Goal: Find specific page/section: Find specific page/section

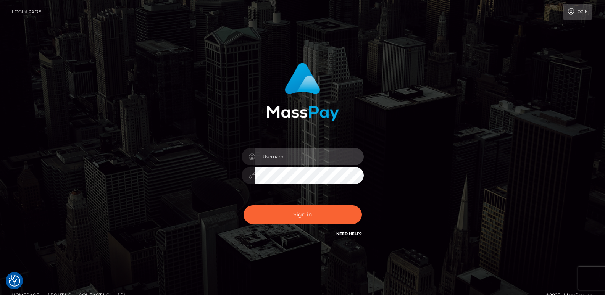
type input "ts2.es"
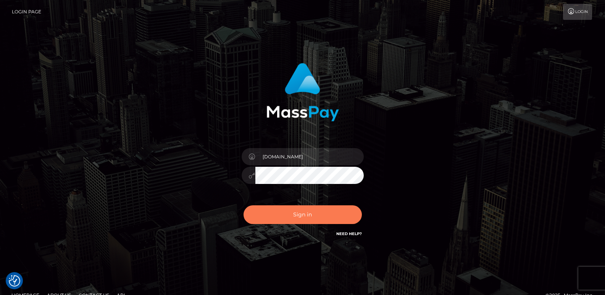
click at [269, 224] on button "Sign in" at bounding box center [302, 214] width 118 height 19
click at [267, 214] on button "Sign in" at bounding box center [302, 214] width 118 height 19
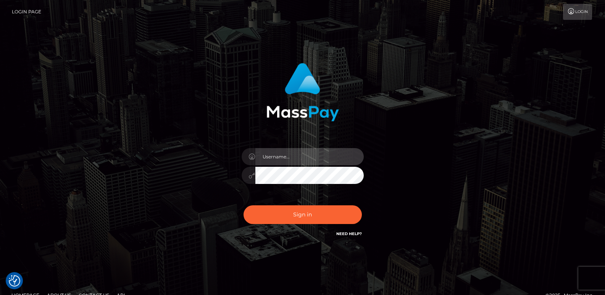
type input "ts2.es"
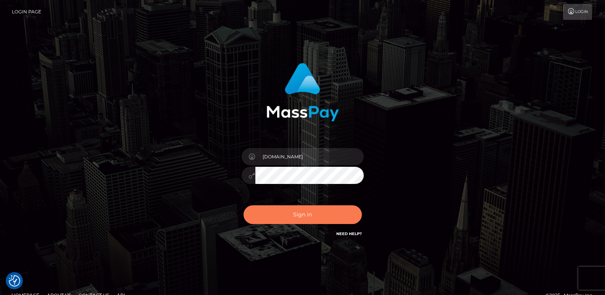
click at [267, 214] on button "Sign in" at bounding box center [302, 214] width 118 height 19
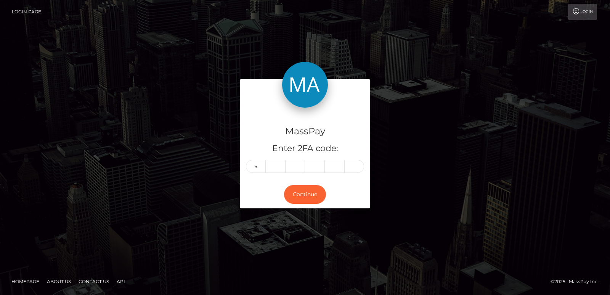
type input "0"
type input "3"
type input "7"
type input "0"
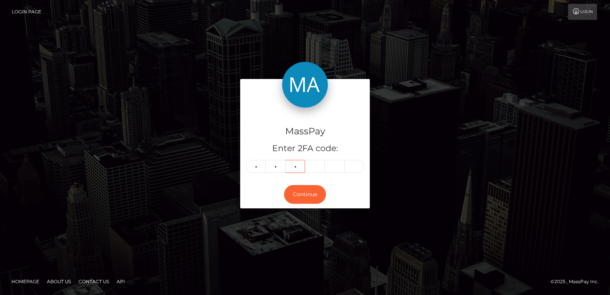
type input "8"
type input "4"
type input "6"
type input "9"
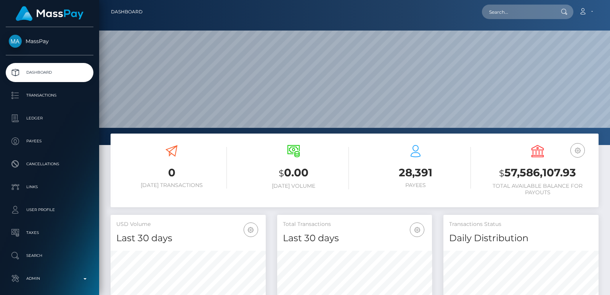
scroll to position [135, 155]
click at [498, 18] on input "text" at bounding box center [518, 12] width 72 height 14
paste input "[EMAIL_ADDRESS][DOMAIN_NAME]"
type input "[EMAIL_ADDRESS][DOMAIN_NAME]"
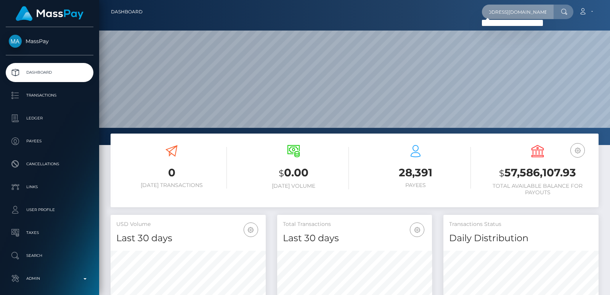
scroll to position [0, 0]
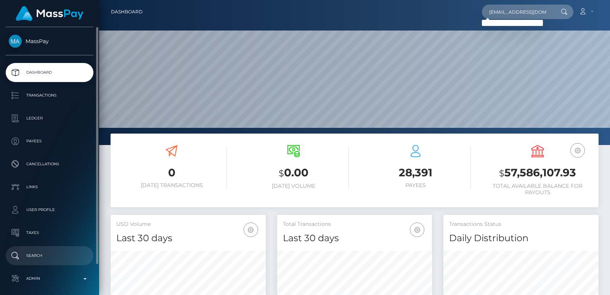
click at [31, 256] on p "Search" at bounding box center [50, 255] width 82 height 11
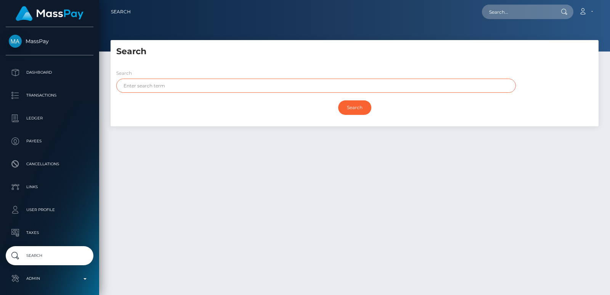
click at [156, 92] on input "text" at bounding box center [316, 86] width 400 height 14
paste input "Carla"
type input "Carla"
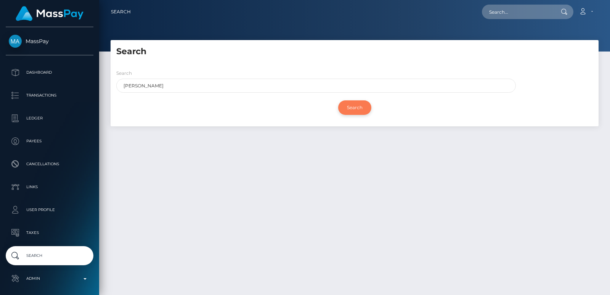
click at [354, 105] on input "Search" at bounding box center [354, 107] width 33 height 14
click at [352, 108] on input "Search" at bounding box center [354, 107] width 33 height 14
click at [227, 47] on h5 "Search" at bounding box center [354, 52] width 477 height 12
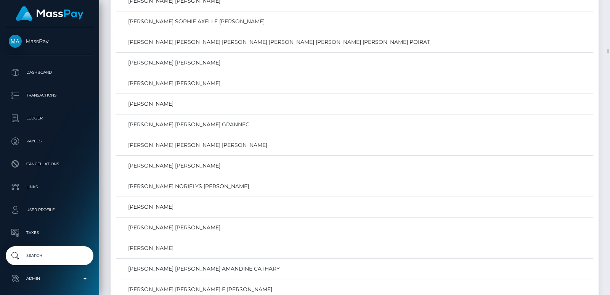
scroll to position [3021, 0]
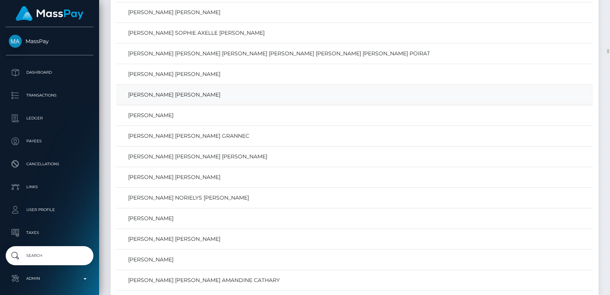
click at [203, 96] on link "CARLA GABRIELA PRINCIPE RODRIGUEZ" at bounding box center [354, 94] width 471 height 11
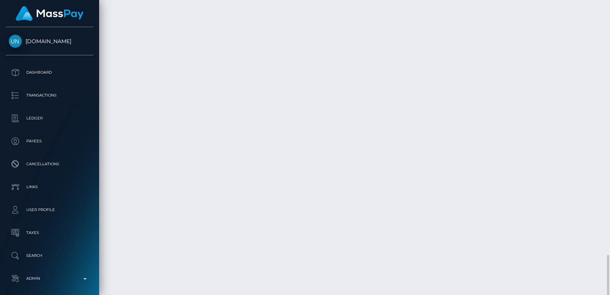
scroll to position [1535, 0]
